Goal: Task Accomplishment & Management: Complete application form

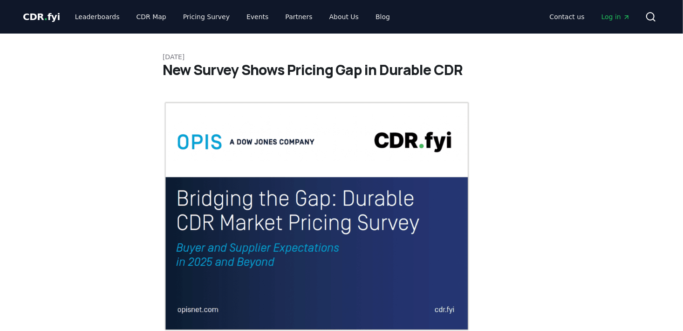
click at [34, 23] on div "CDR . fyi Leaderboards CDR Map Pricing Survey Events Partners About Us Blog" at bounding box center [210, 16] width 375 height 17
click at [43, 19] on span "CDR . fyi" at bounding box center [41, 16] width 37 height 11
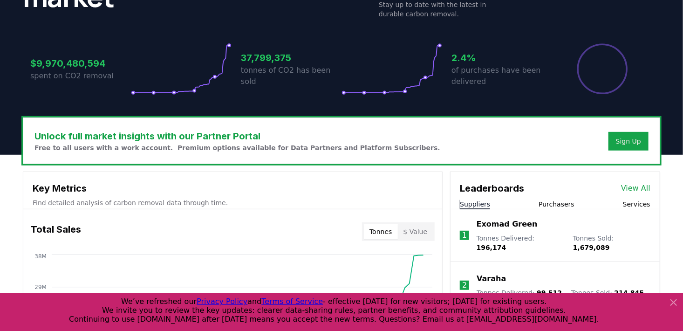
scroll to position [233, 0]
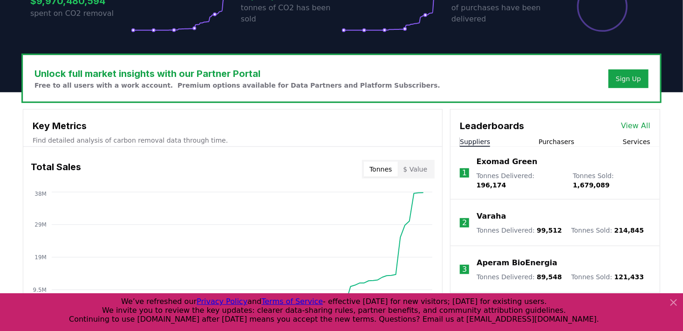
click at [636, 78] on div "Sign Up" at bounding box center [628, 78] width 25 height 9
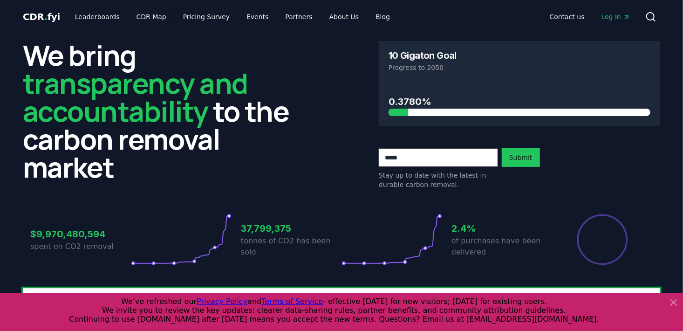
click at [648, 16] on icon at bounding box center [650, 16] width 11 height 11
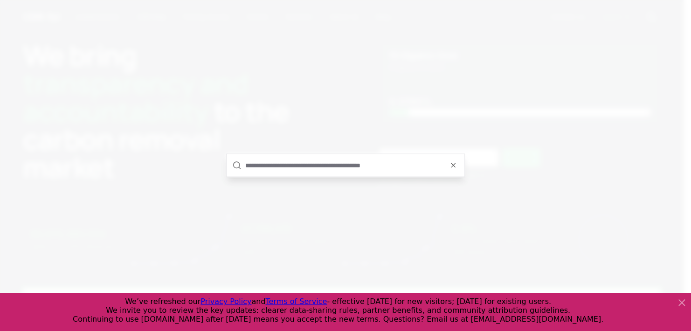
click at [311, 168] on input "text" at bounding box center [351, 165] width 213 height 22
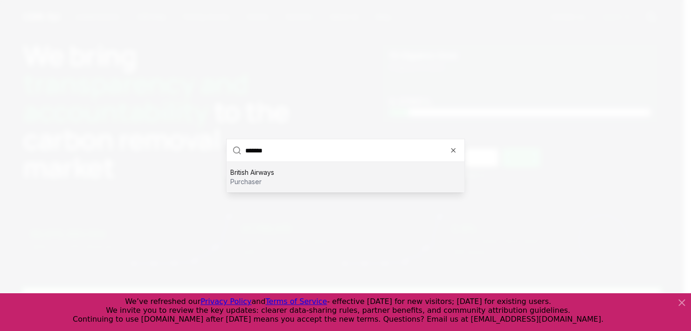
type input "*******"
click at [288, 174] on div "British Airways purchaser" at bounding box center [345, 177] width 238 height 30
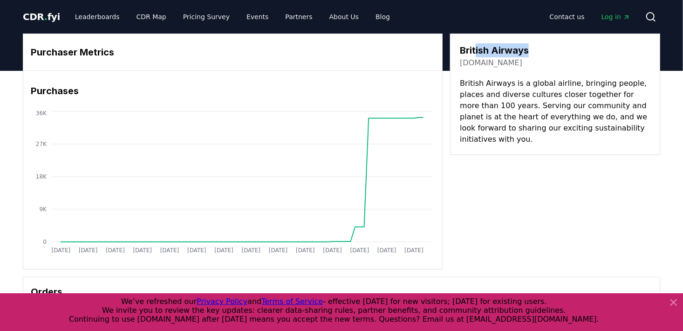
drag, startPoint x: 476, startPoint y: 48, endPoint x: 545, endPoint y: 48, distance: 69.0
click at [545, 48] on div "British Airways [DOMAIN_NAME]" at bounding box center [555, 55] width 191 height 25
drag, startPoint x: 545, startPoint y: 48, endPoint x: 539, endPoint y: 79, distance: 31.7
click at [545, 48] on div "British Airways [DOMAIN_NAME]" at bounding box center [555, 55] width 191 height 25
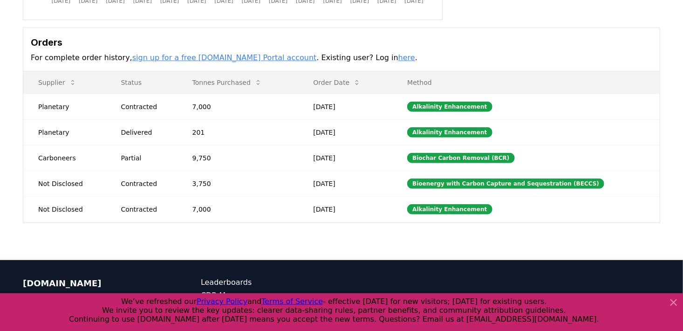
scroll to position [233, 0]
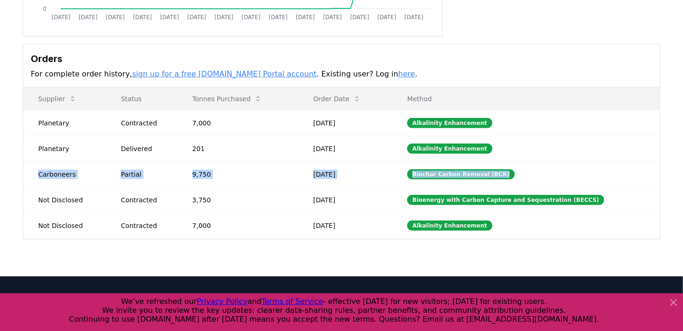
drag, startPoint x: 541, startPoint y: 169, endPoint x: 40, endPoint y: 171, distance: 501.4
click at [40, 171] on tr "Carboneers Partial 9,750 [DATE] Biochar Carbon Removal (BCR)" at bounding box center [341, 174] width 637 height 26
drag, startPoint x: 40, startPoint y: 171, endPoint x: 107, endPoint y: 174, distance: 67.6
click at [99, 174] on td "Carboneers" at bounding box center [64, 174] width 82 height 26
click at [565, 164] on td "Biochar Carbon Removal (BCR)" at bounding box center [525, 174] width 267 height 26
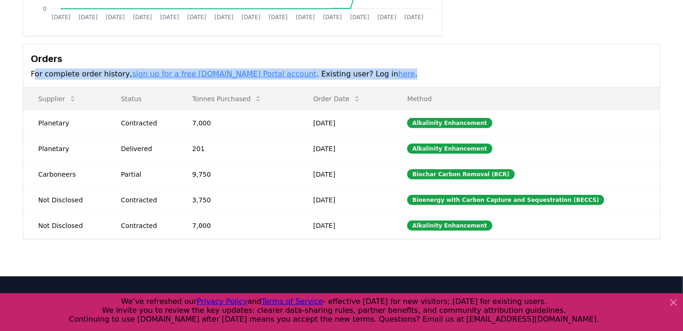
drag, startPoint x: 35, startPoint y: 74, endPoint x: 387, endPoint y: 72, distance: 351.8
click at [387, 72] on p "For complete order history, sign up for a free [DOMAIN_NAME] Portal account . E…" at bounding box center [342, 73] width 622 height 11
click at [383, 73] on p "For complete order history, sign up for a free [DOMAIN_NAME] Portal account . E…" at bounding box center [342, 73] width 622 height 11
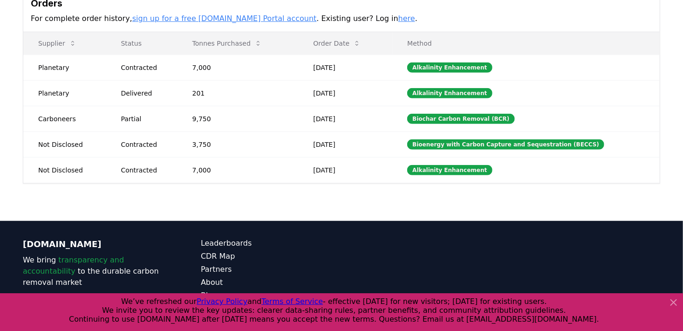
scroll to position [326, 0]
